Goal: Task Accomplishment & Management: Manage account settings

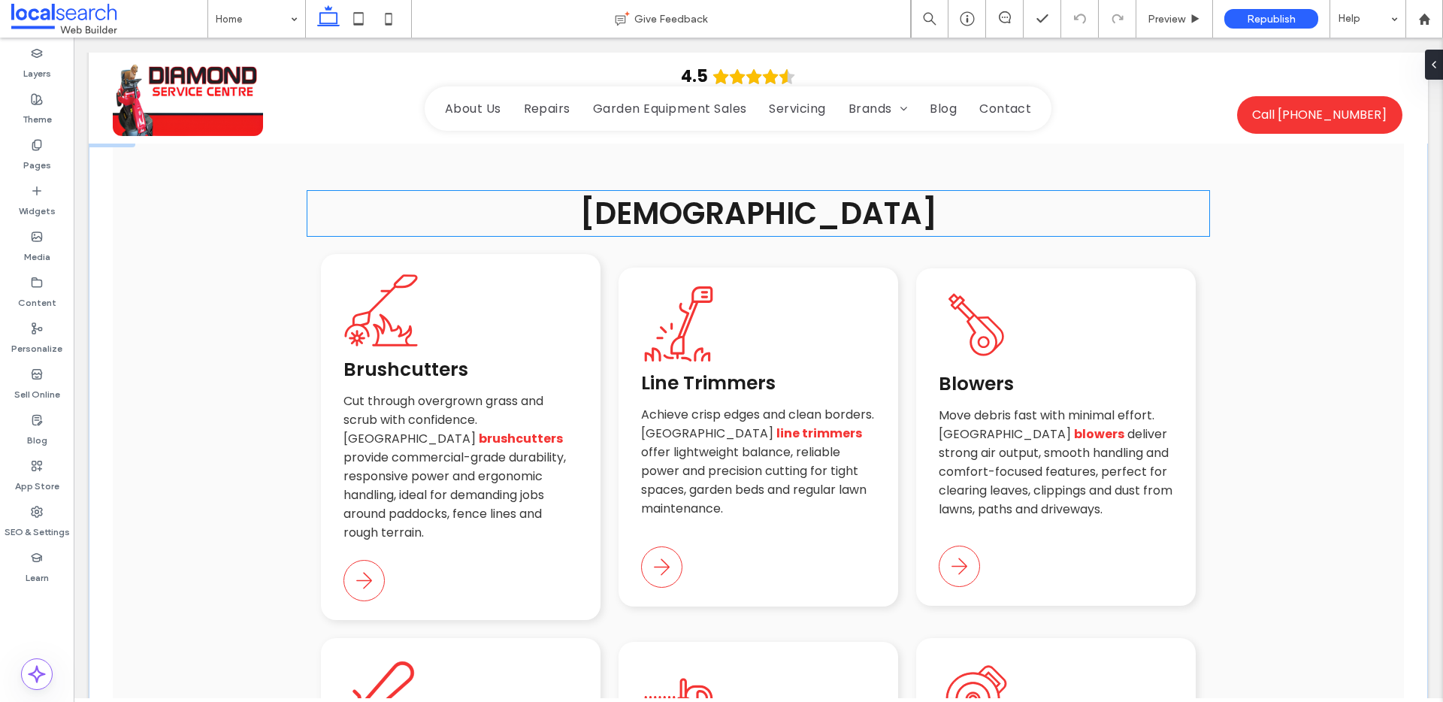
scroll to position [3851, 0]
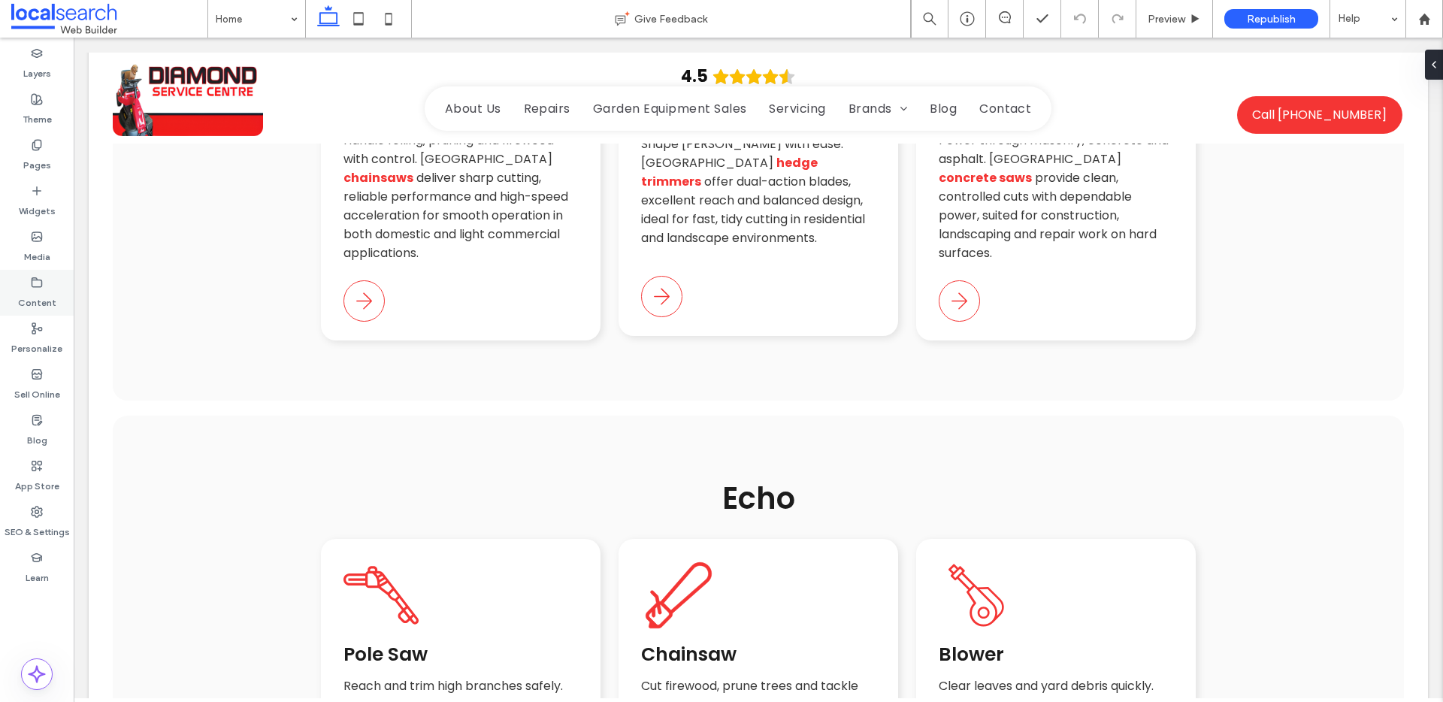
click at [40, 294] on label "Content" at bounding box center [37, 299] width 38 height 21
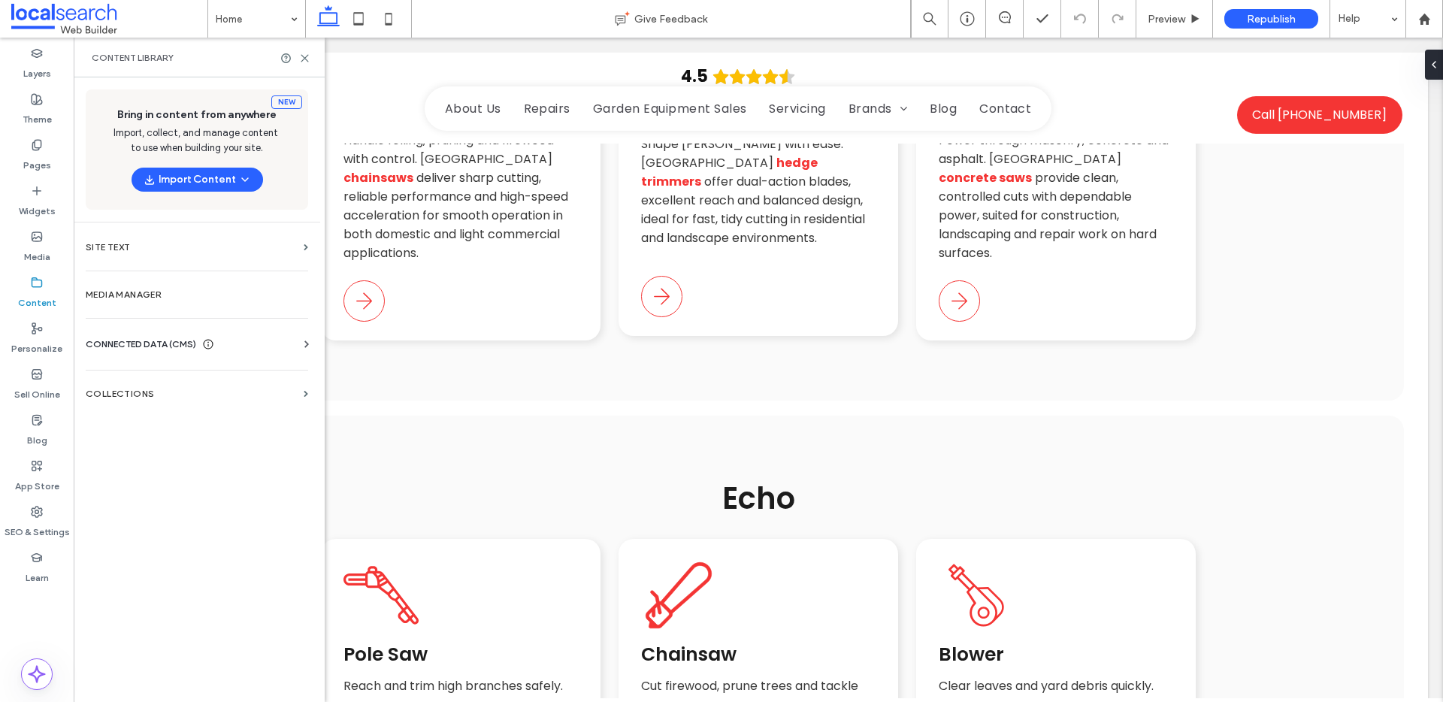
click at [161, 340] on span "CONNECTED DATA (CMS)" at bounding box center [141, 344] width 110 height 15
click at [154, 378] on label "Business Info" at bounding box center [200, 381] width 204 height 11
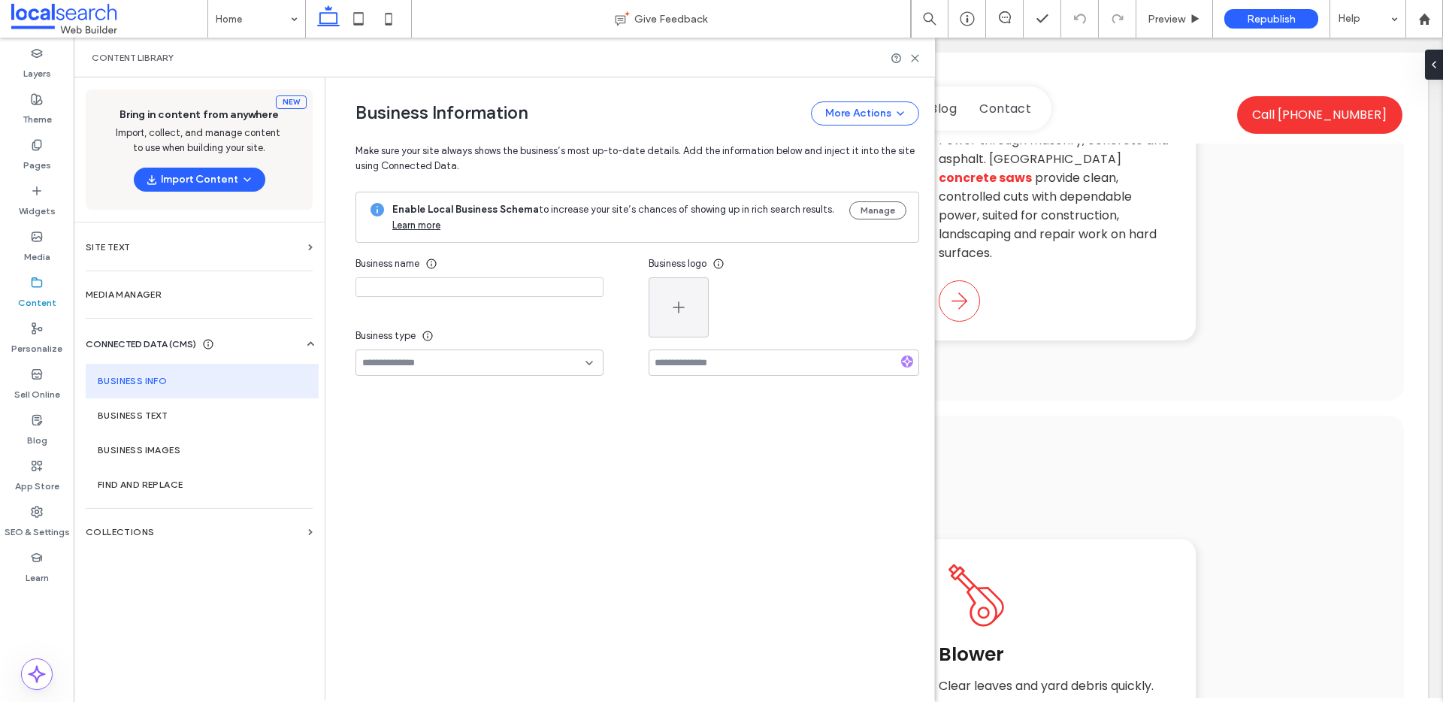
type input "**********"
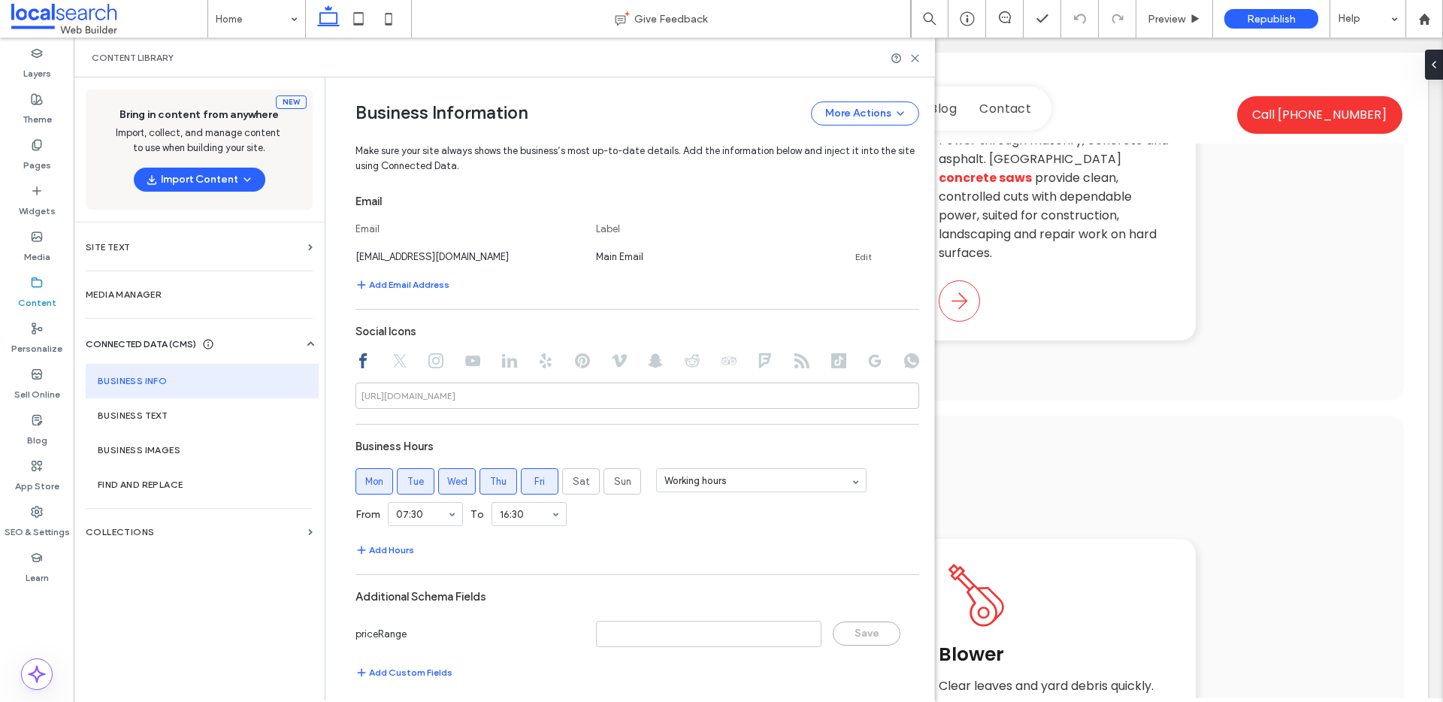
scroll to position [613, 0]
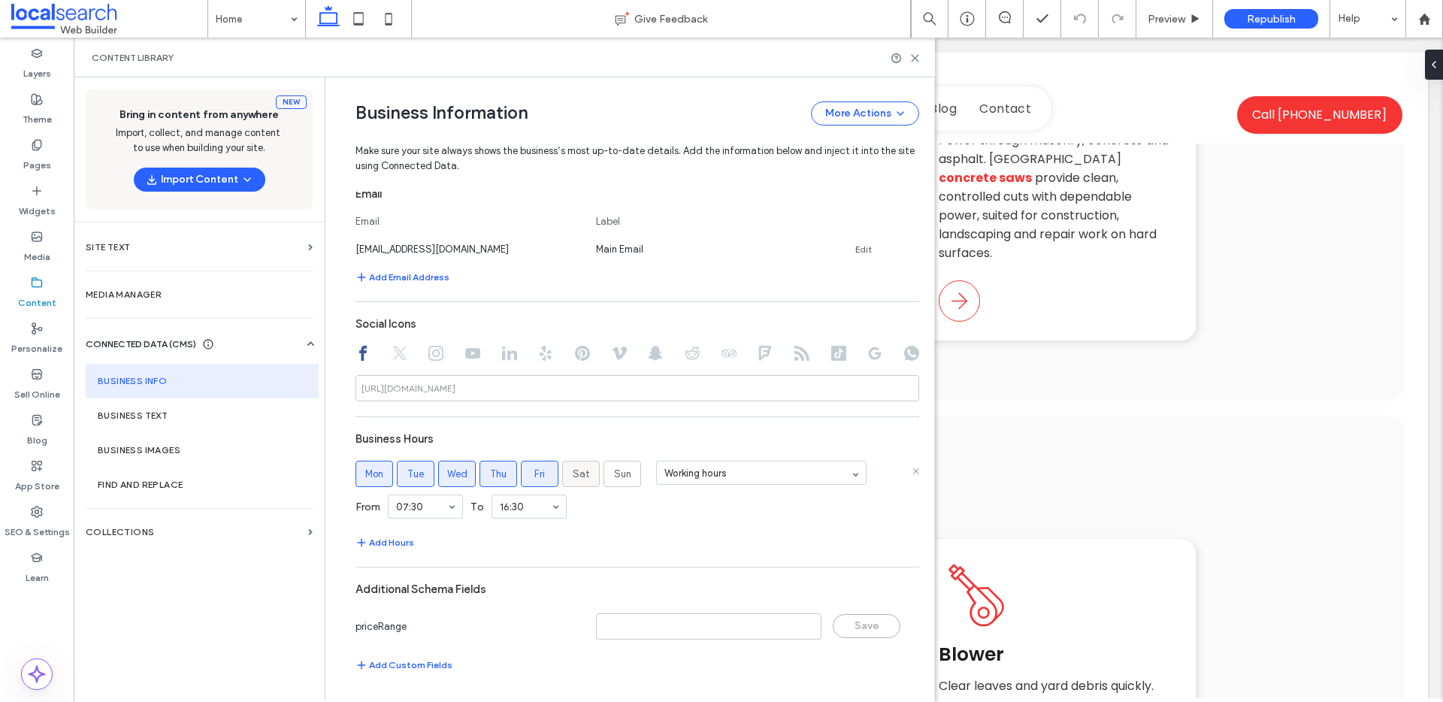
click at [576, 479] on span "Sat" at bounding box center [581, 474] width 17 height 15
click at [576, 474] on span "Sat" at bounding box center [581, 474] width 17 height 15
click at [373, 536] on button "Add Hours" at bounding box center [384, 542] width 59 height 18
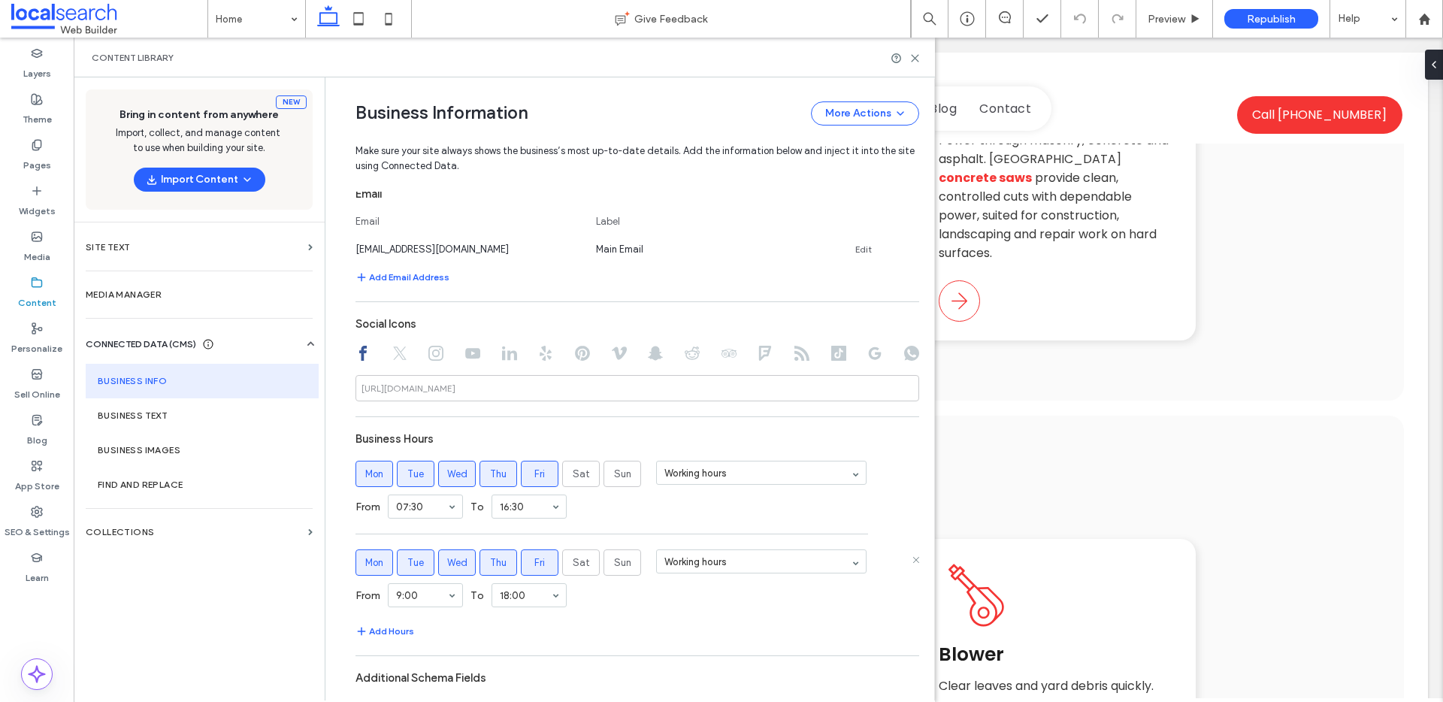
click at [385, 561] on label "Mon" at bounding box center [374, 562] width 38 height 26
click at [408, 561] on span "Tue" at bounding box center [415, 562] width 17 height 15
click at [447, 564] on span "Wed" at bounding box center [457, 562] width 20 height 15
click at [468, 561] on label "Wed" at bounding box center [457, 562] width 38 height 26
click at [511, 561] on label "Thu" at bounding box center [498, 562] width 38 height 26
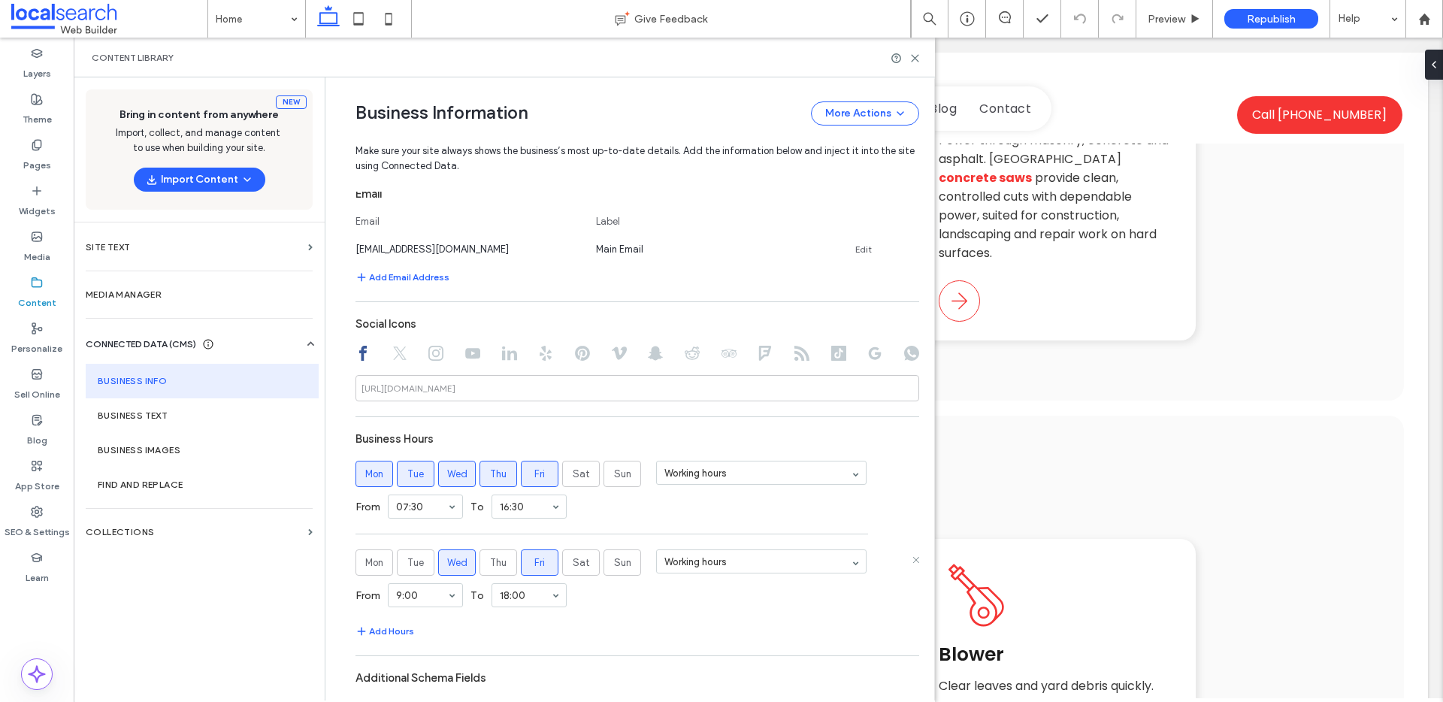
drag, startPoint x: 543, startPoint y: 559, endPoint x: 520, endPoint y: 561, distance: 23.3
click at [543, 559] on label "Fri" at bounding box center [540, 562] width 38 height 26
click at [455, 559] on span "Wed" at bounding box center [457, 562] width 20 height 15
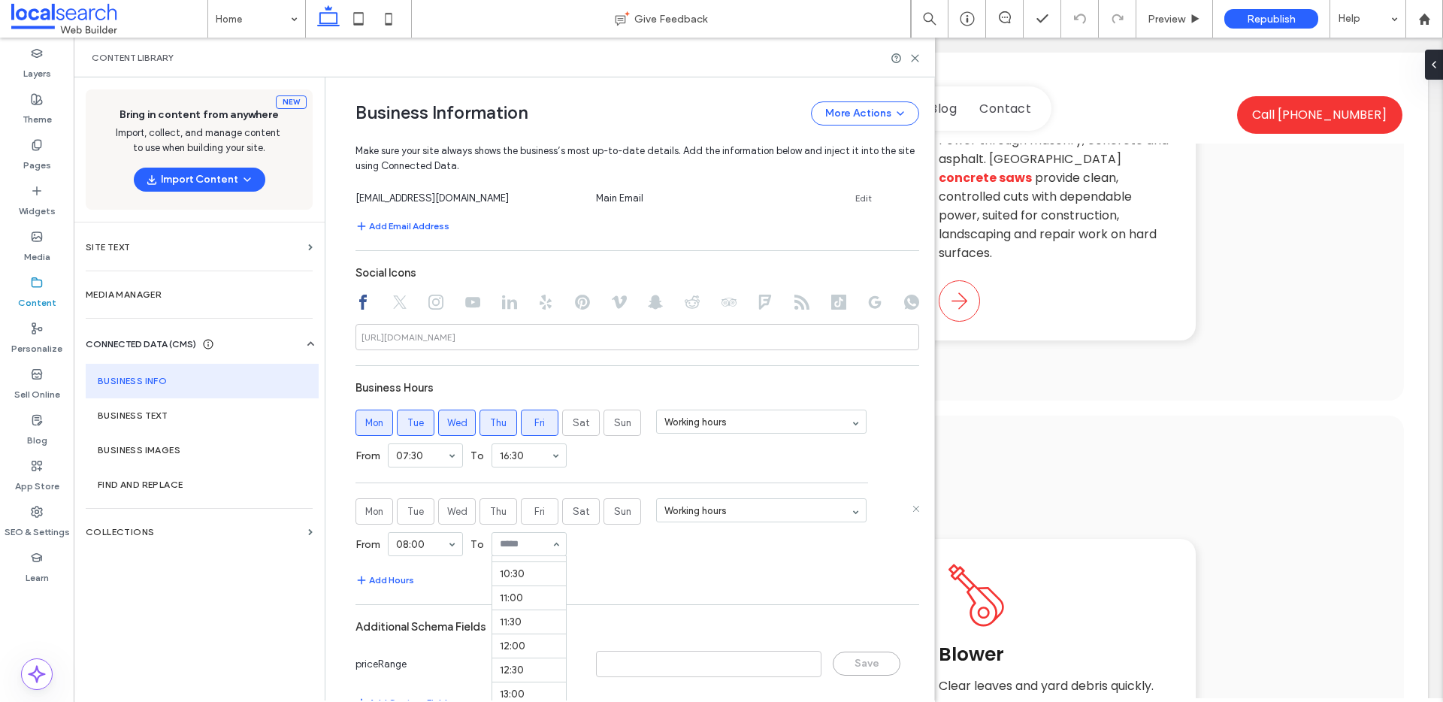
scroll to position [496, 0]
click at [603, 564] on section "Business Hours Mon Tue Wed Thu Fri Sat Sun Working hours From 07:30 To 16:30 Mo…" at bounding box center [637, 481] width 564 height 216
click at [576, 515] on span "Sat" at bounding box center [581, 511] width 17 height 15
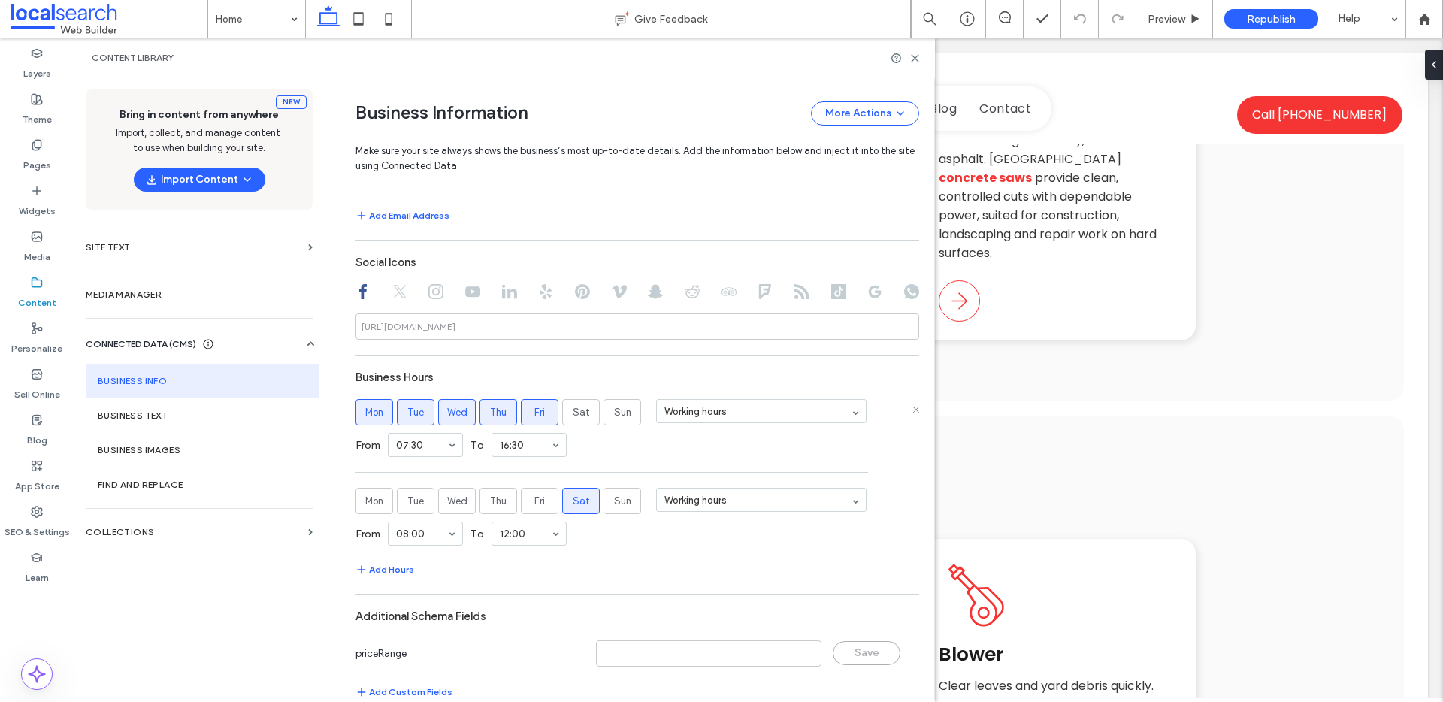
scroll to position [702, 0]
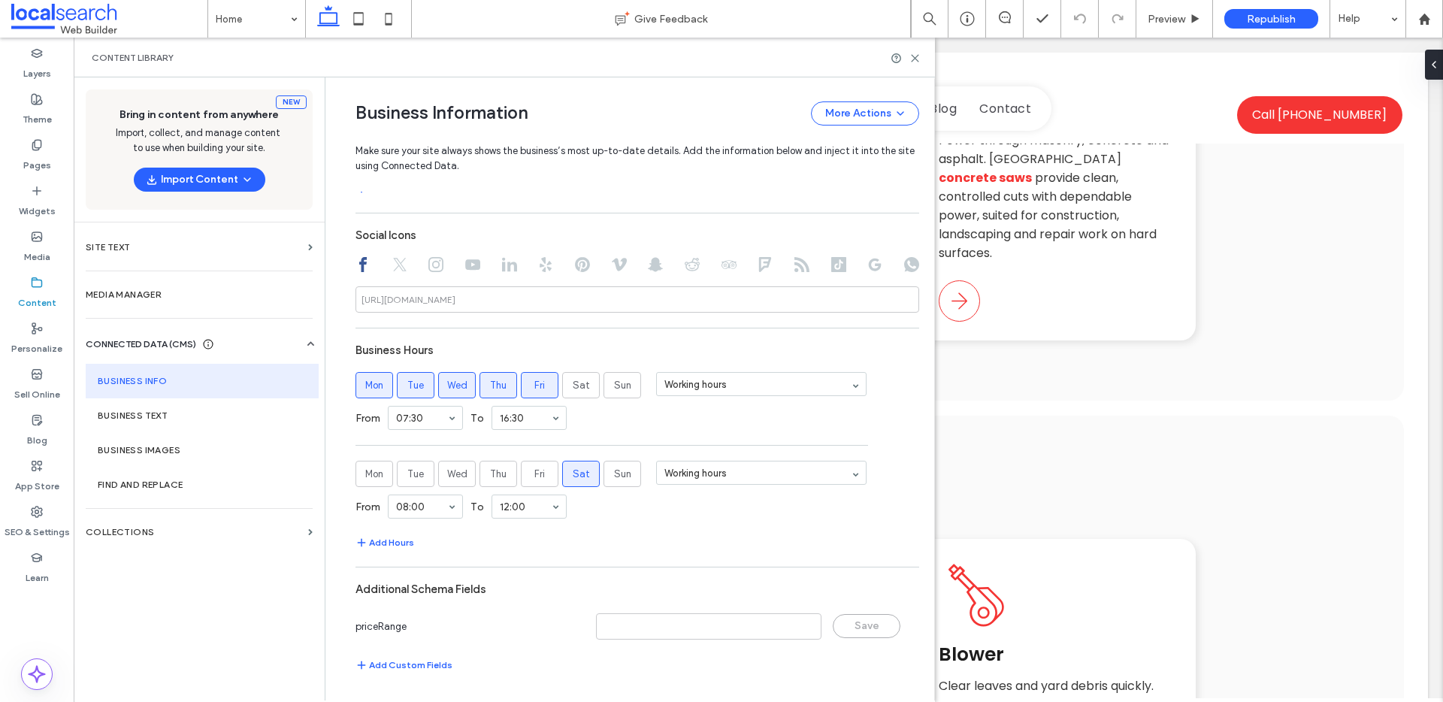
click at [863, 633] on div "Save" at bounding box center [867, 626] width 68 height 24
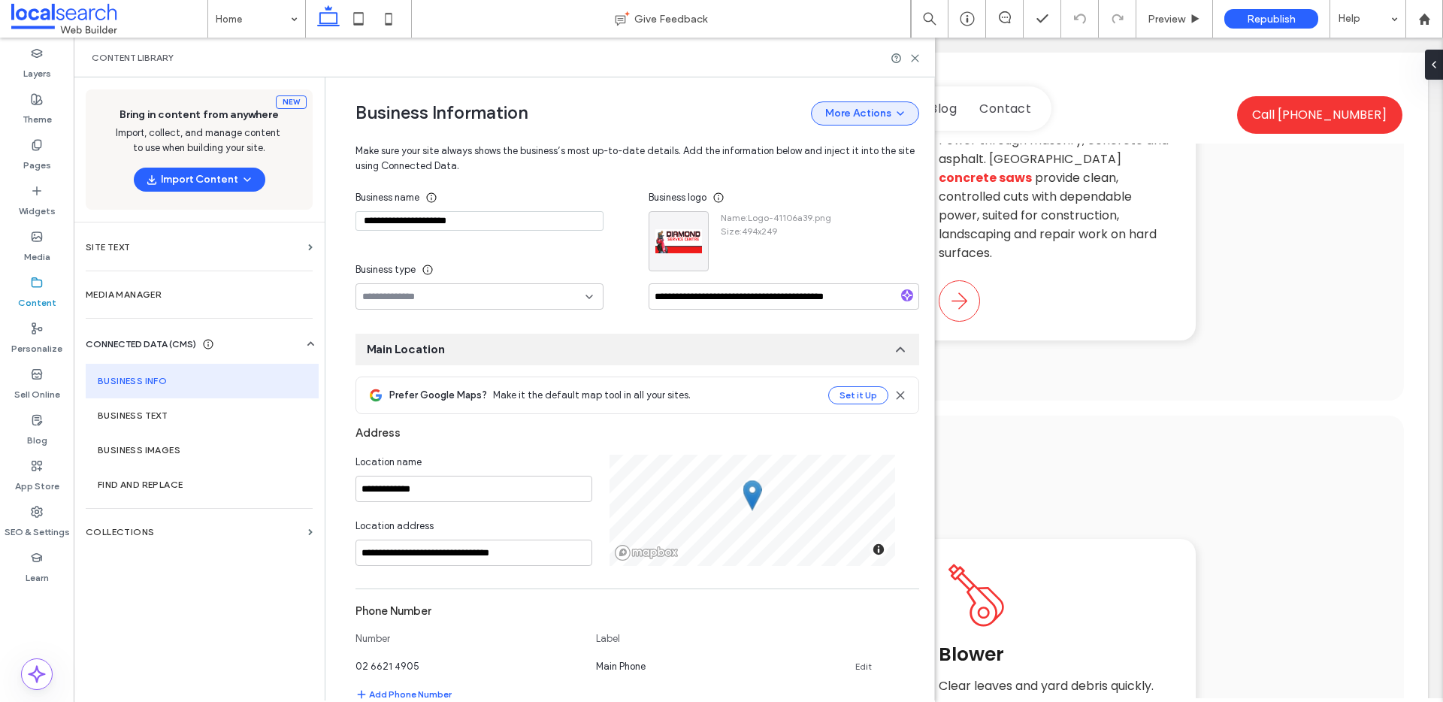
scroll to position [51, 0]
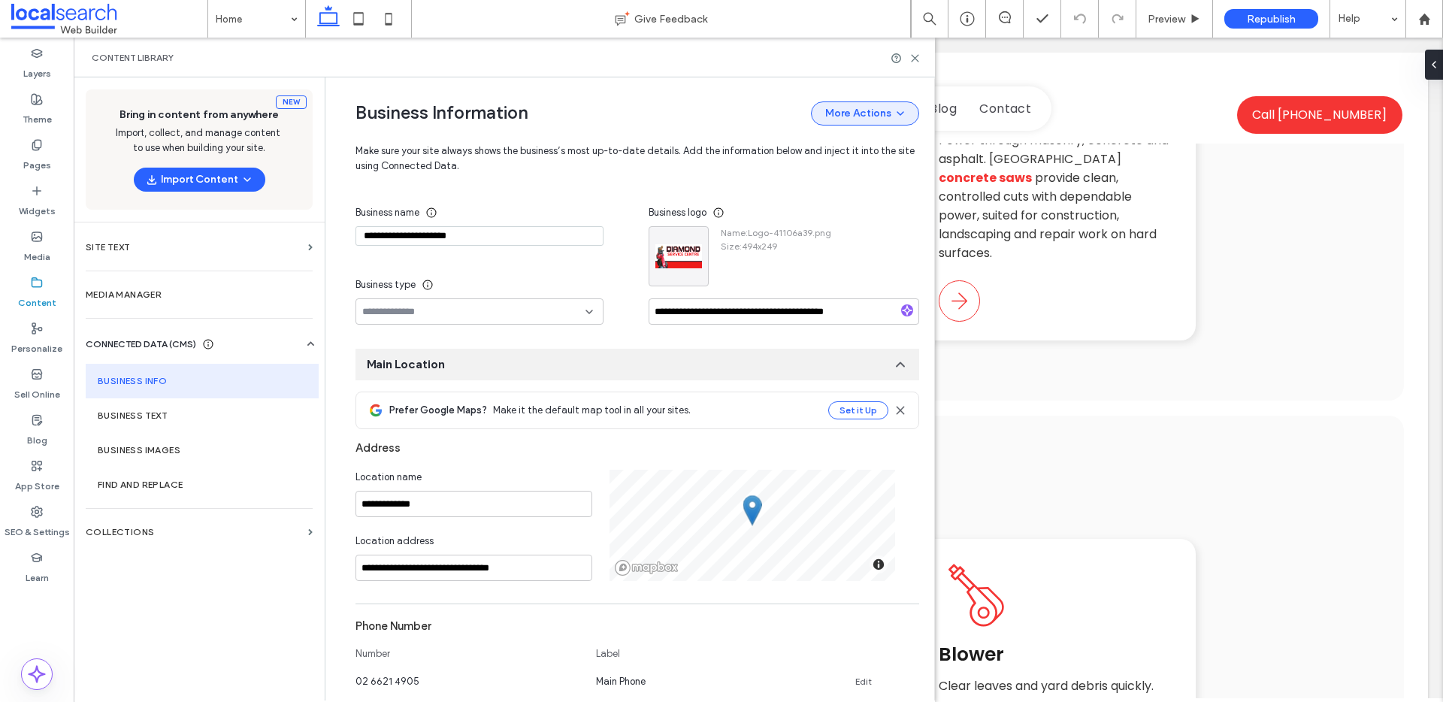
click at [891, 119] on span "button" at bounding box center [898, 113] width 15 height 21
click at [868, 172] on div "Publish Business Information" at bounding box center [830, 181] width 166 height 29
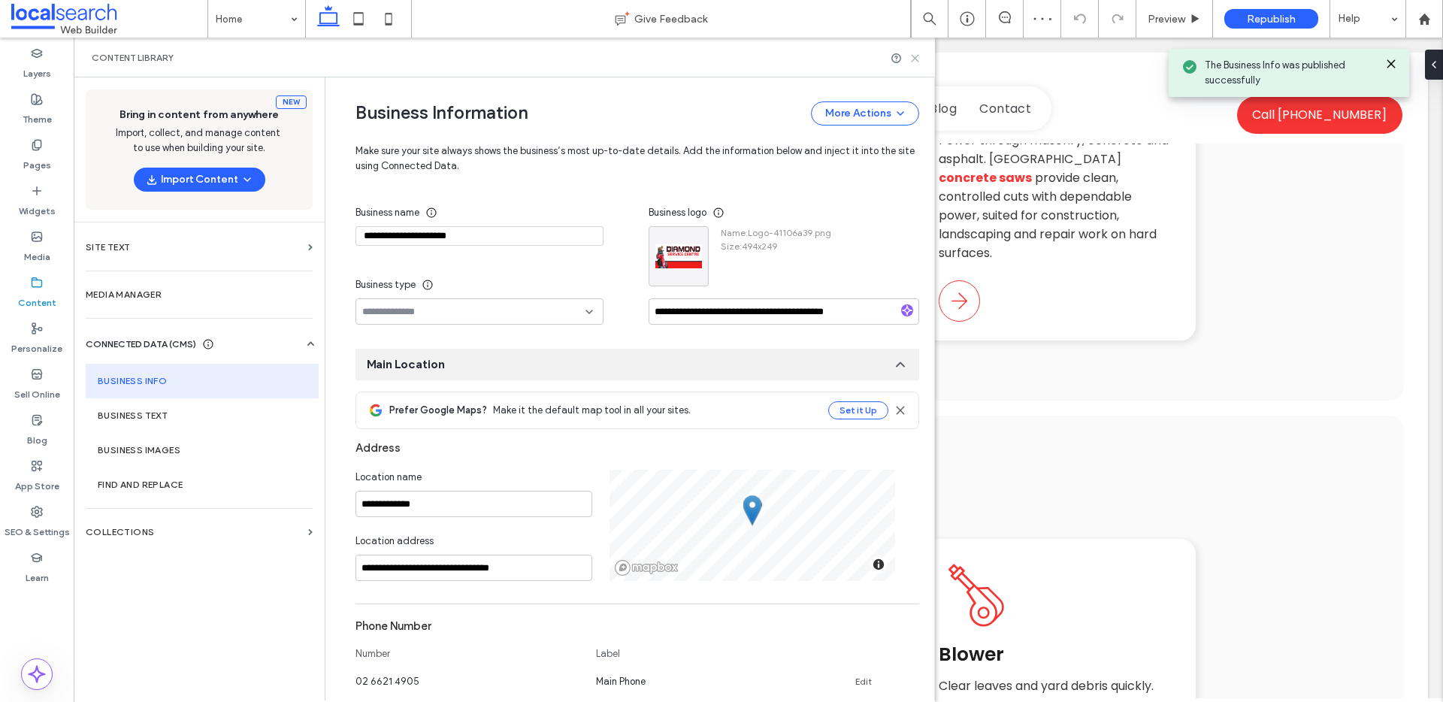
click at [917, 56] on icon at bounding box center [914, 58] width 11 height 11
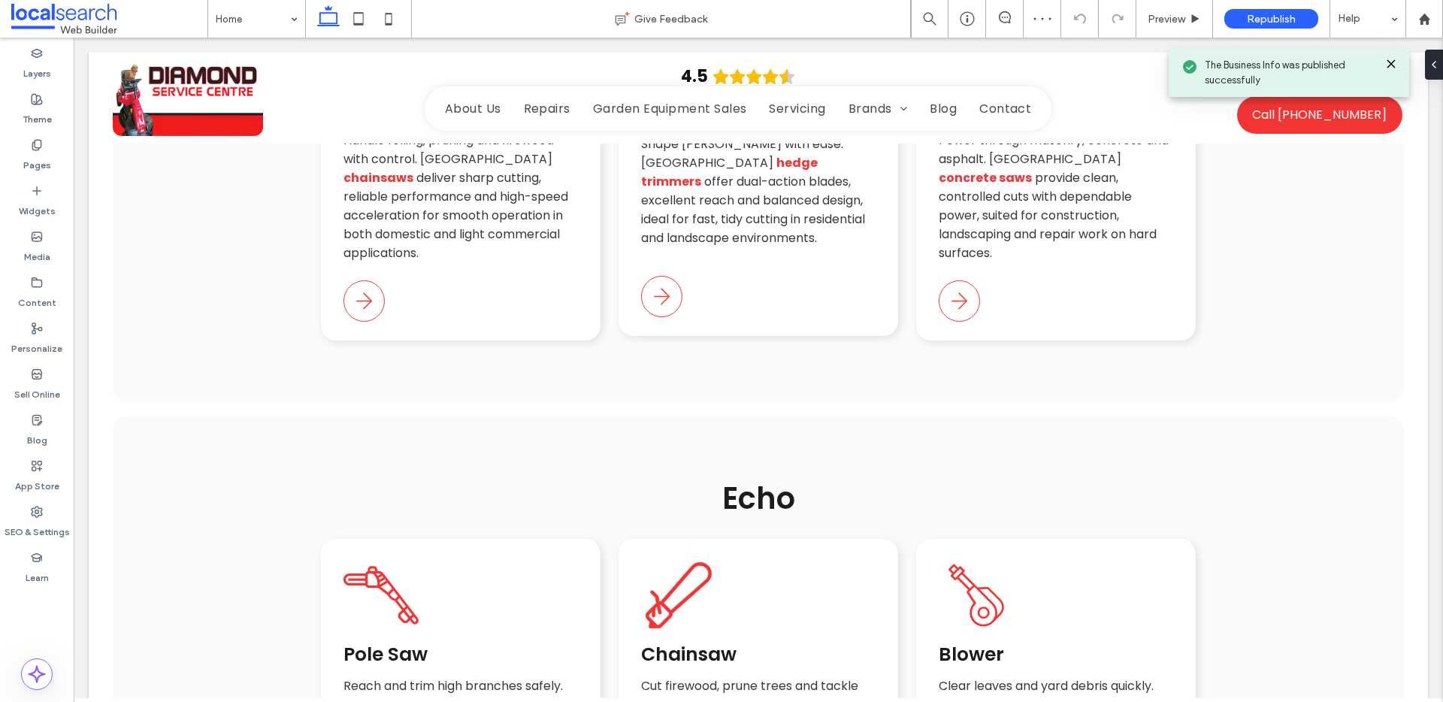
click at [1389, 66] on icon at bounding box center [1391, 64] width 12 height 12
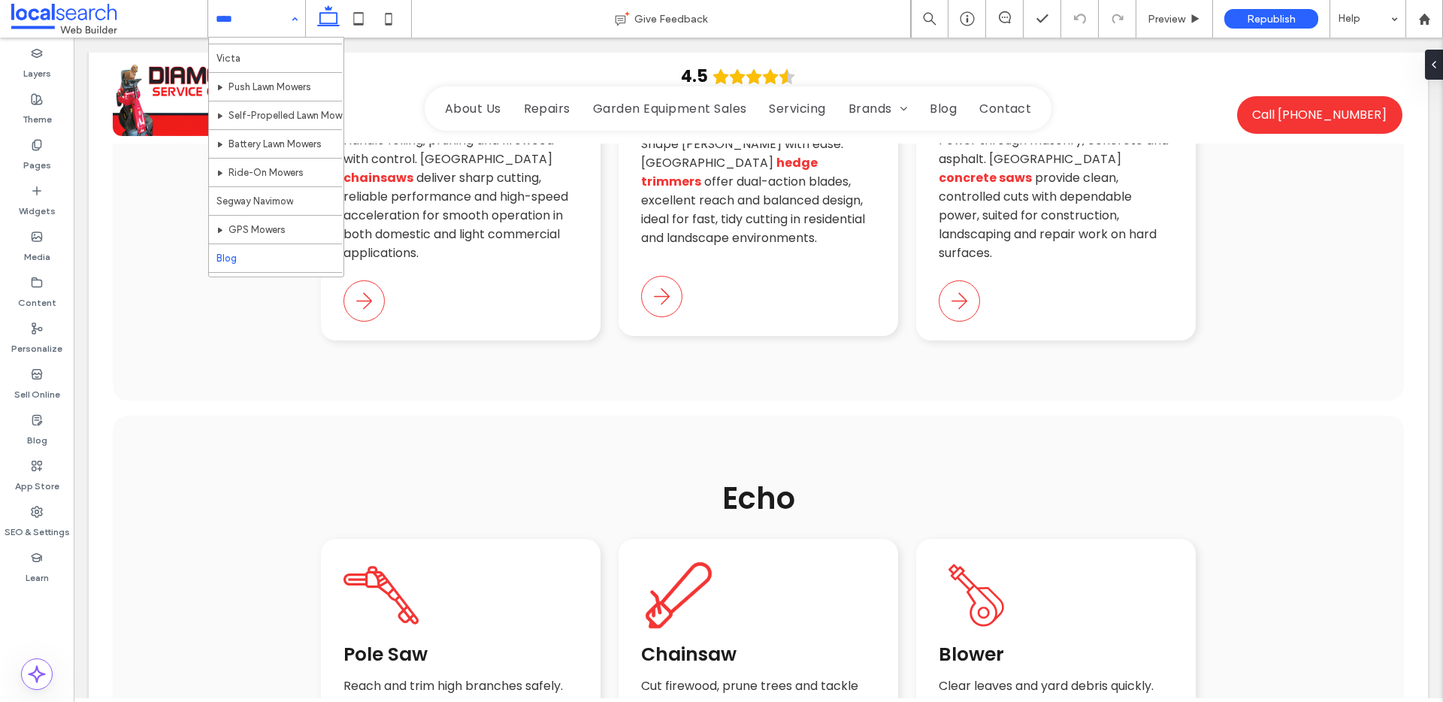
scroll to position [1215, 0]
click at [252, 25] on input at bounding box center [253, 19] width 74 height 38
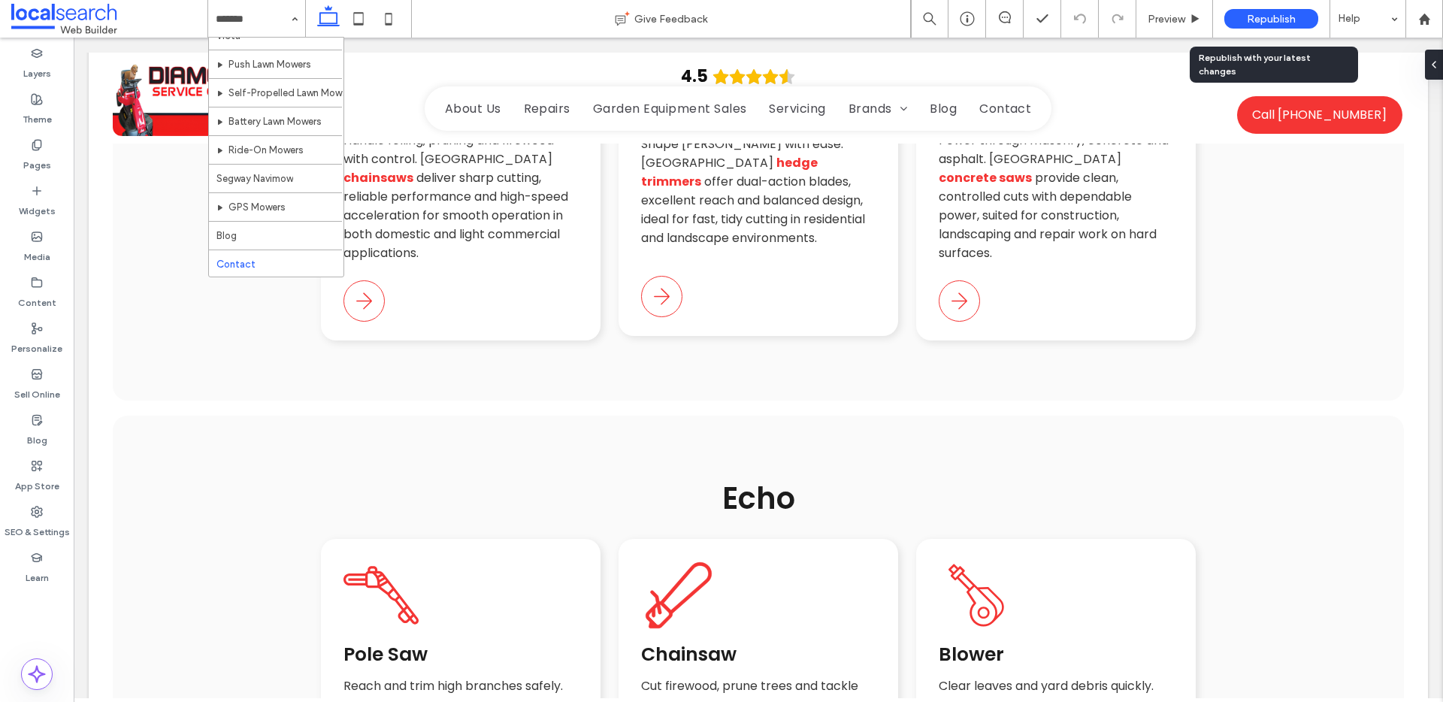
click at [1291, 11] on div "Republish" at bounding box center [1271, 19] width 94 height 20
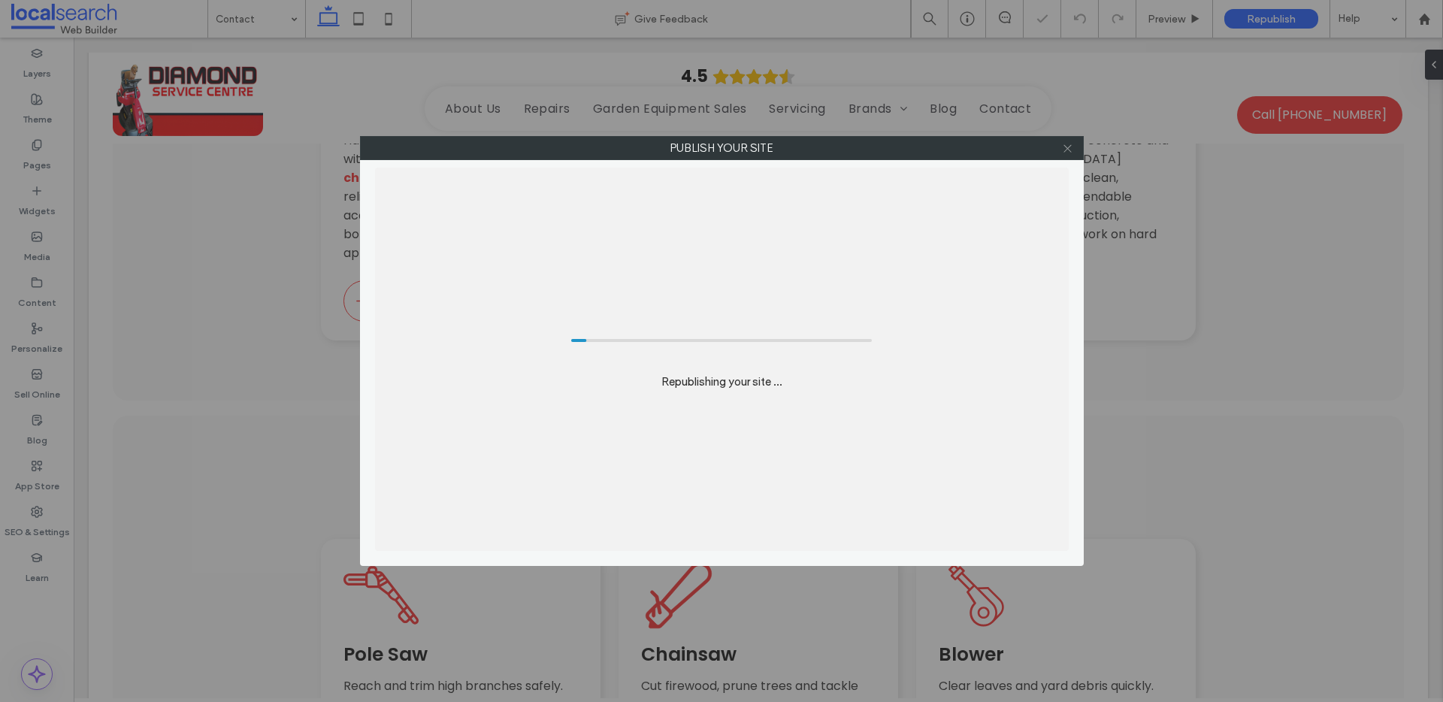
click at [1067, 144] on icon at bounding box center [1067, 148] width 11 height 11
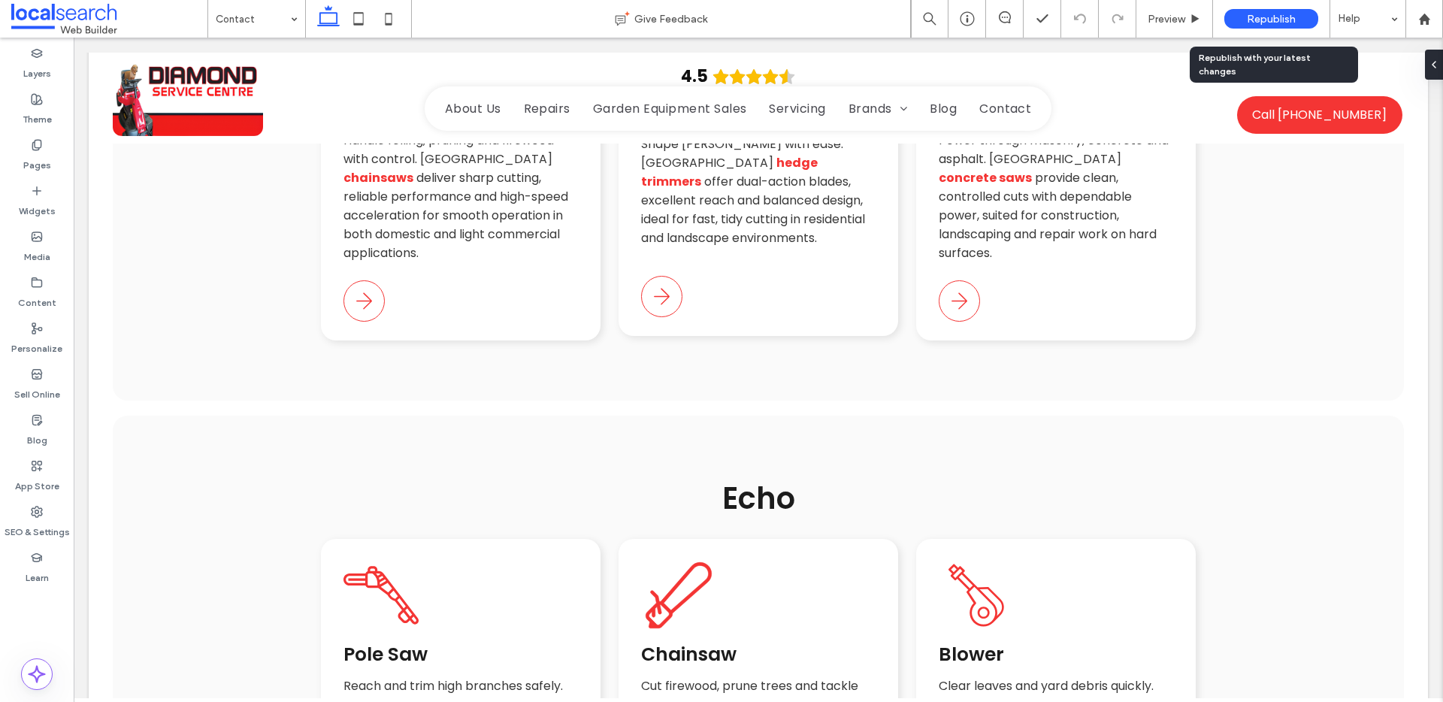
click at [1250, 15] on span "Republish" at bounding box center [1271, 19] width 49 height 13
